Goal: Check status

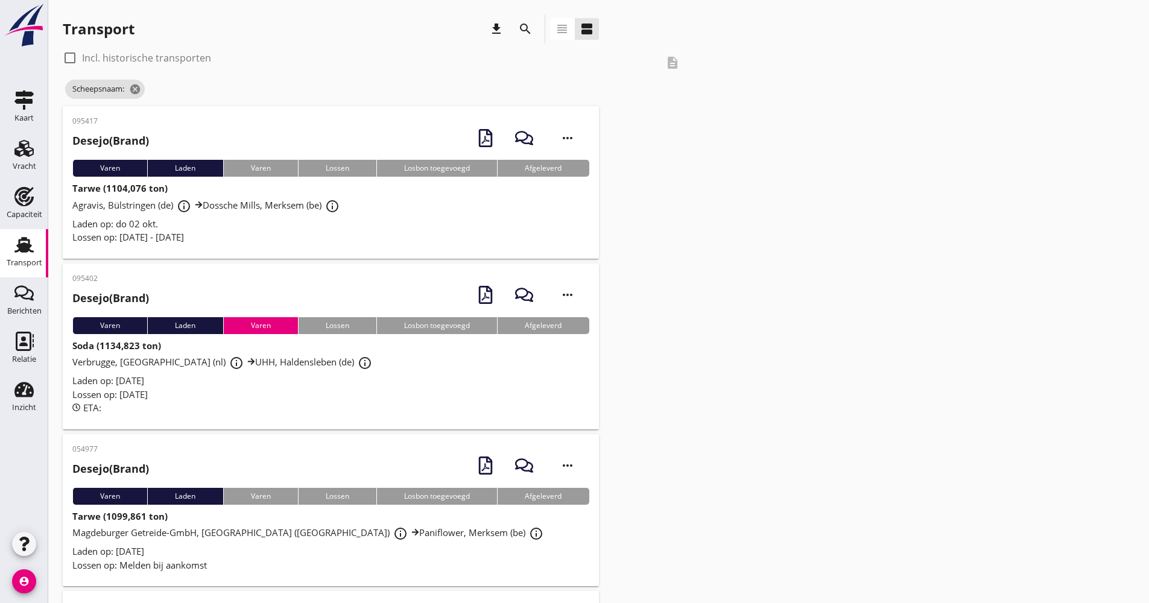
click at [539, 28] on div "search" at bounding box center [525, 28] width 29 height 29
click at [523, 22] on icon "search" at bounding box center [525, 29] width 14 height 14
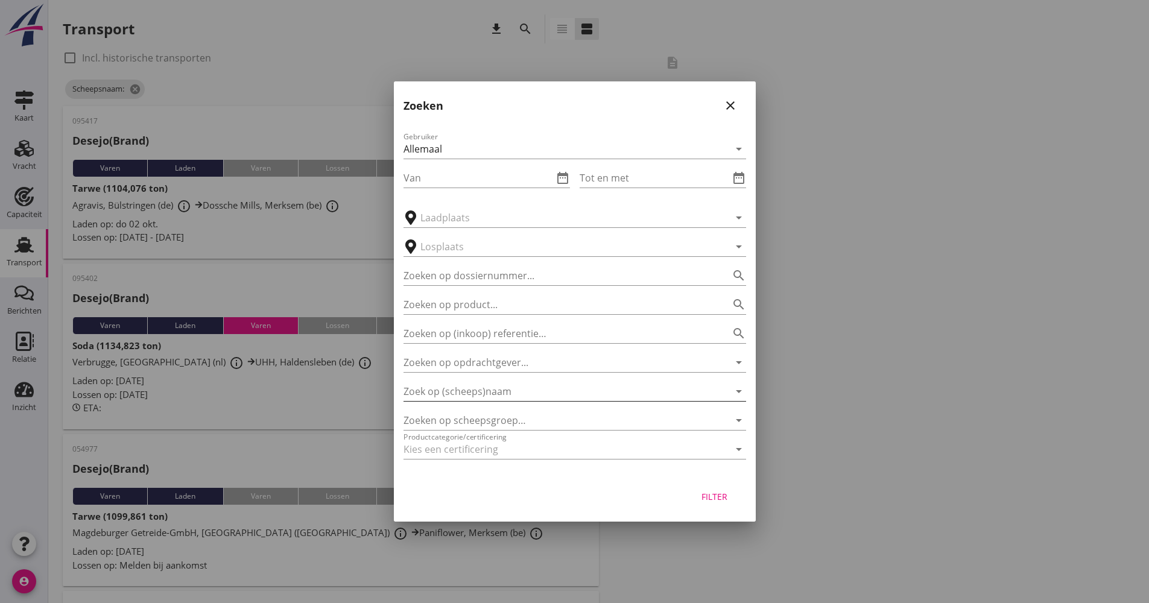
click at [470, 392] on input "Zoek op (scheeps)naam" at bounding box center [558, 391] width 309 height 19
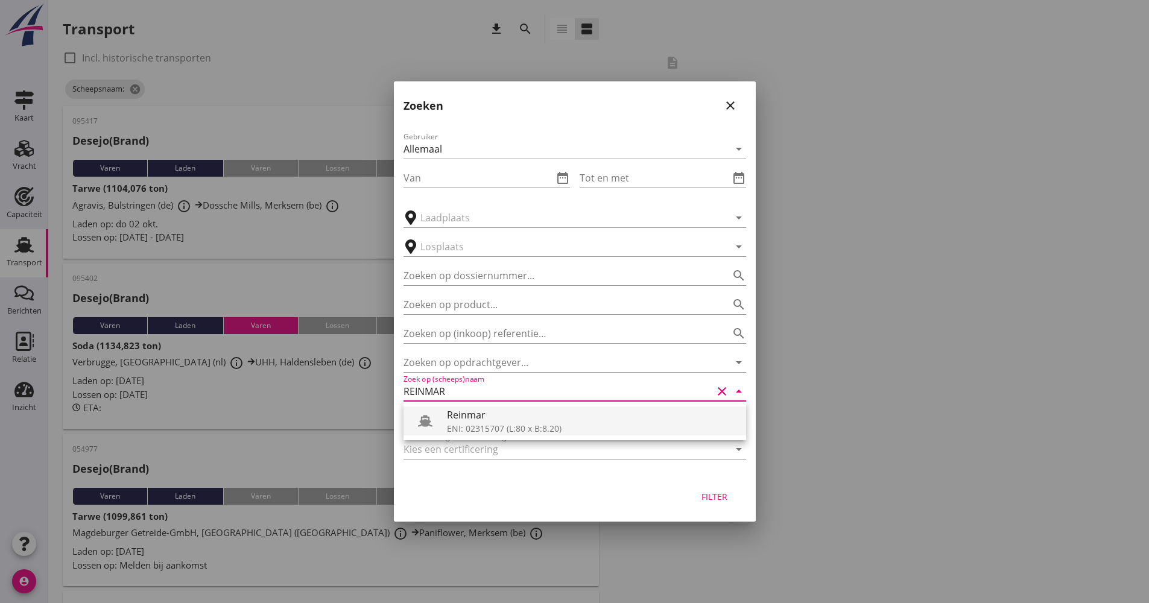
click at [469, 409] on div "Reinmar" at bounding box center [592, 415] width 290 height 14
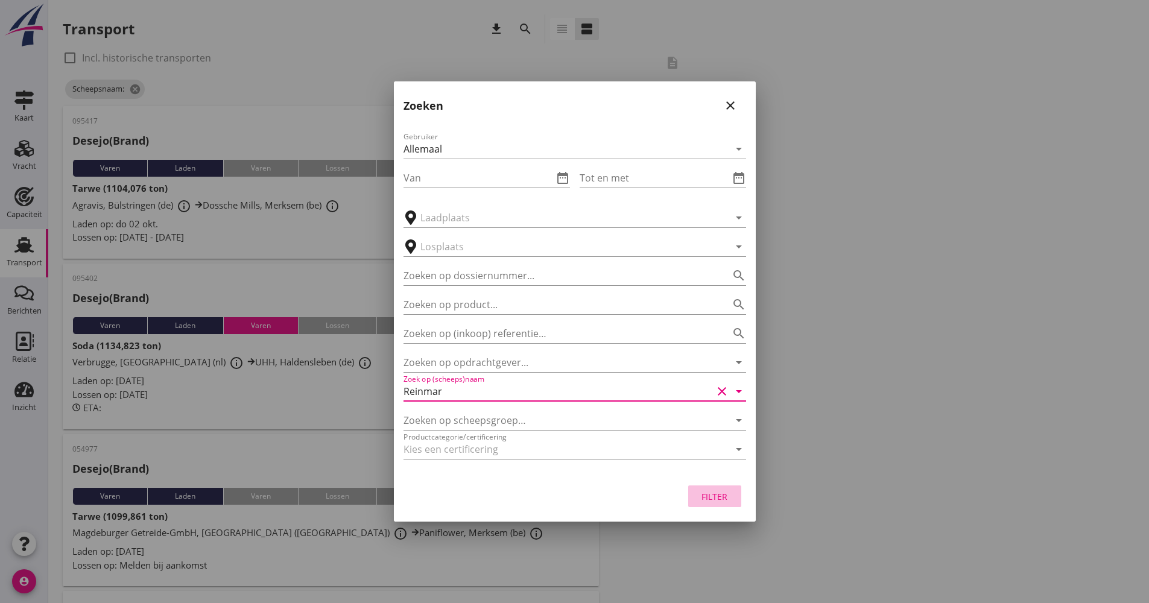
click at [734, 501] on button "Filter" at bounding box center [714, 497] width 53 height 22
type input "Reinmar"
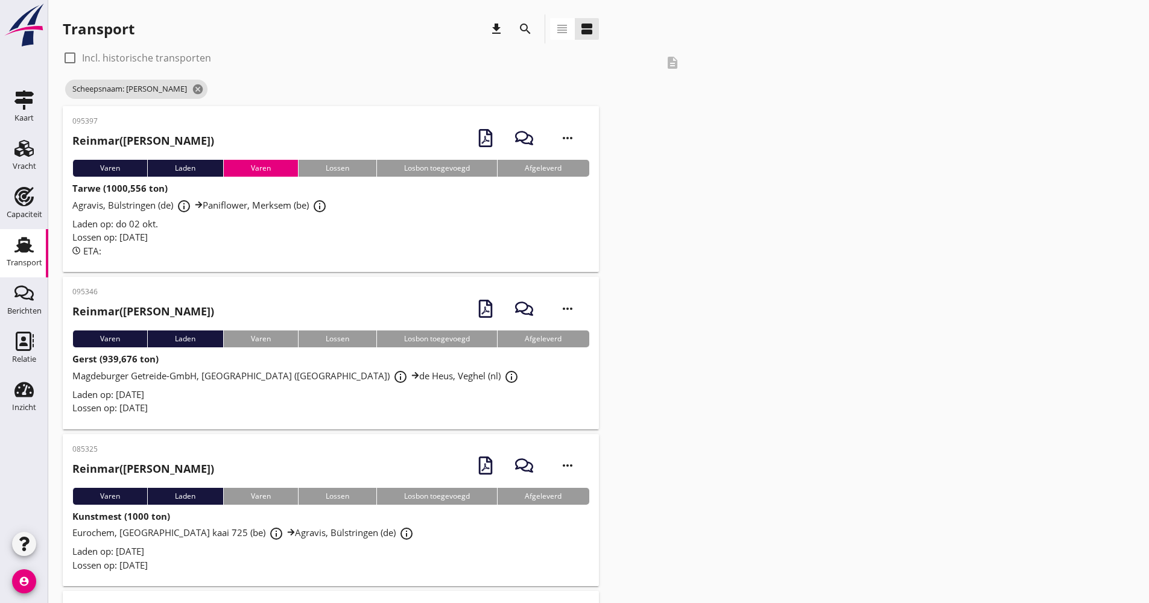
click at [221, 243] on div "Lossen op: [DATE]" at bounding box center [330, 237] width 517 height 14
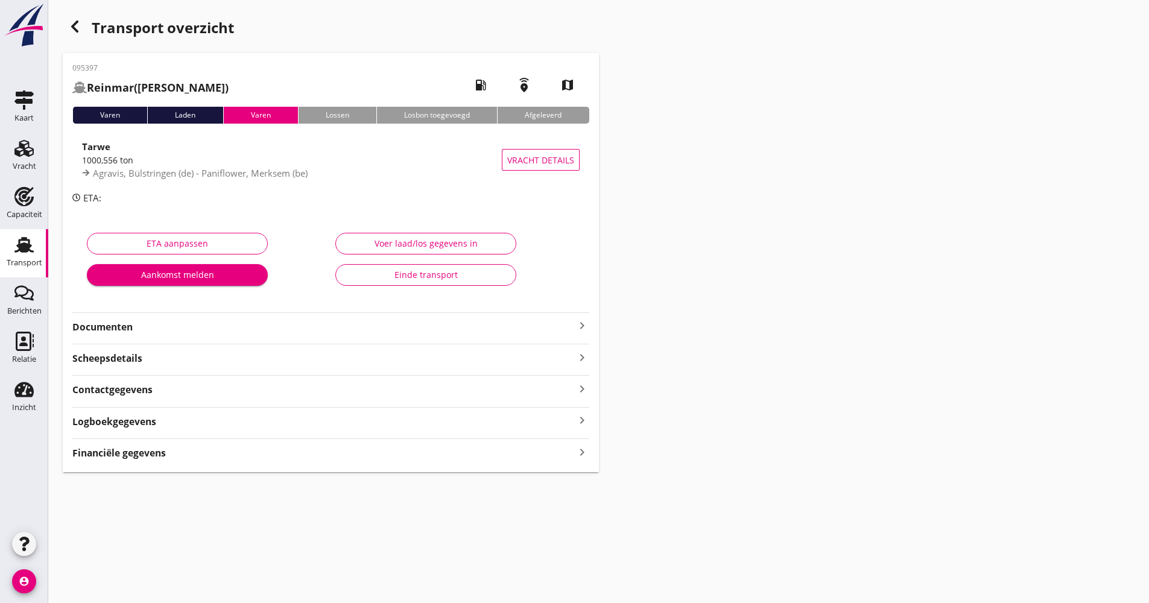
click at [179, 318] on div "Documenten keyboard_arrow_right" at bounding box center [330, 326] width 517 height 16
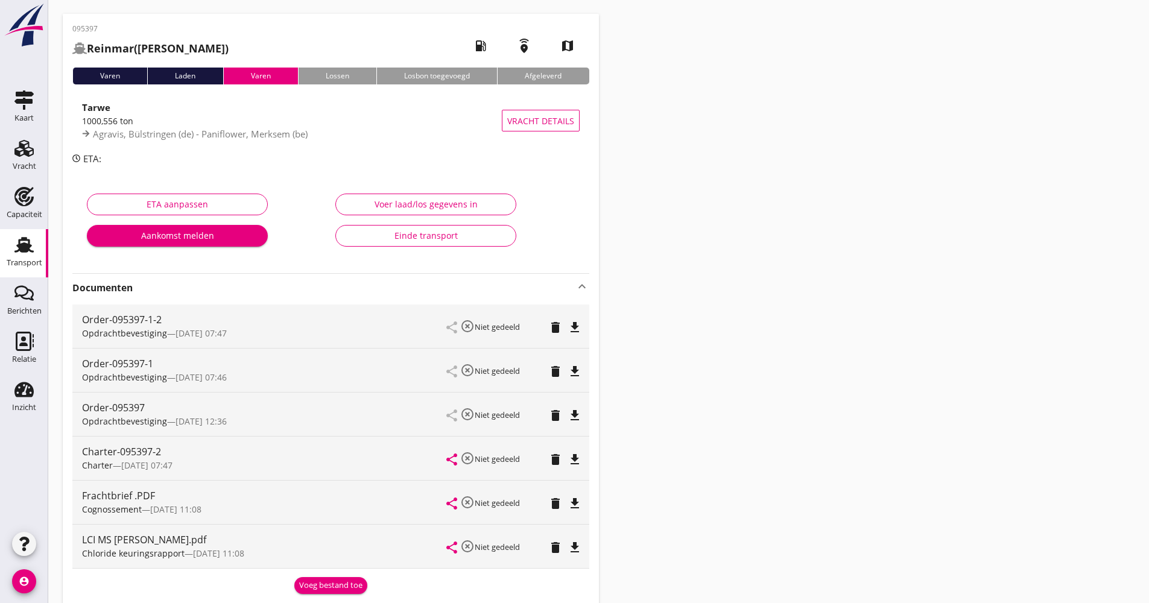
scroll to position [60, 0]
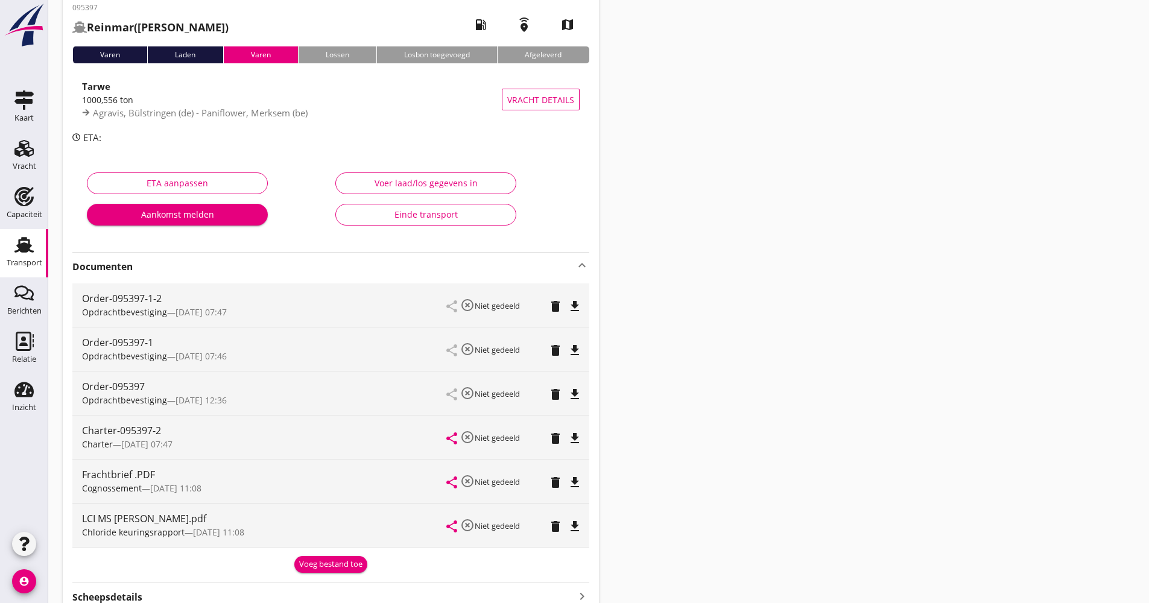
drag, startPoint x: 28, startPoint y: 242, endPoint x: 48, endPoint y: 250, distance: 22.0
click at [28, 242] on icon "Transport" at bounding box center [23, 244] width 19 height 19
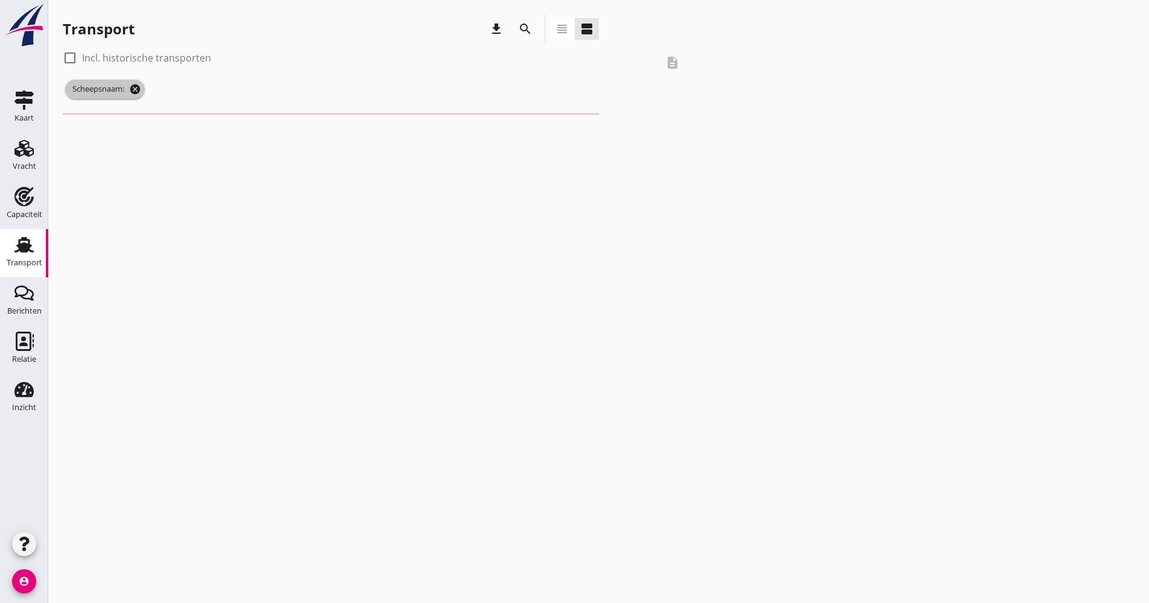
click at [132, 84] on icon "cancel" at bounding box center [135, 89] width 12 height 12
